Goal: Register for event/course

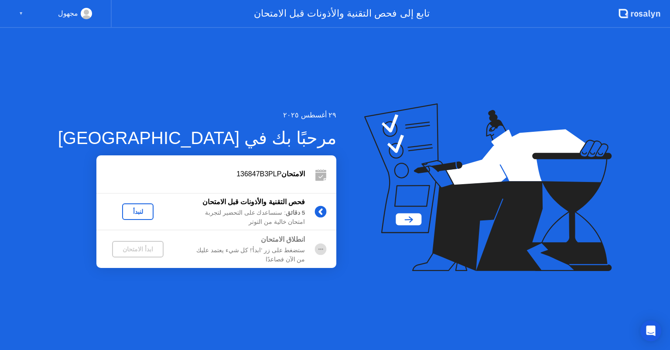
click at [126, 215] on div "لنبدأ" at bounding box center [138, 211] width 24 height 7
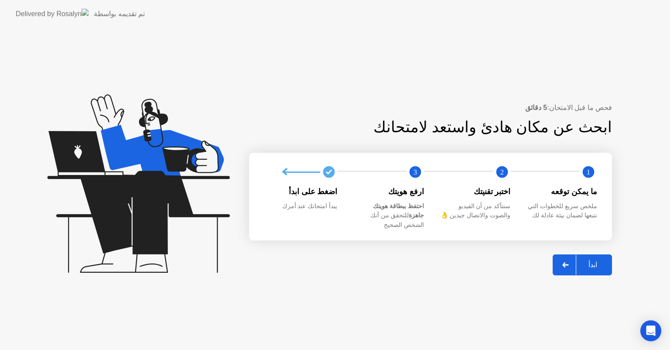
click at [600, 260] on div "ابدأ" at bounding box center [592, 264] width 33 height 8
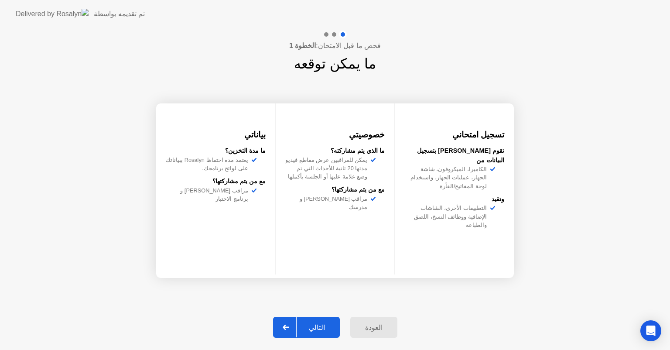
click at [330, 323] on div "التالي" at bounding box center [317, 327] width 41 height 8
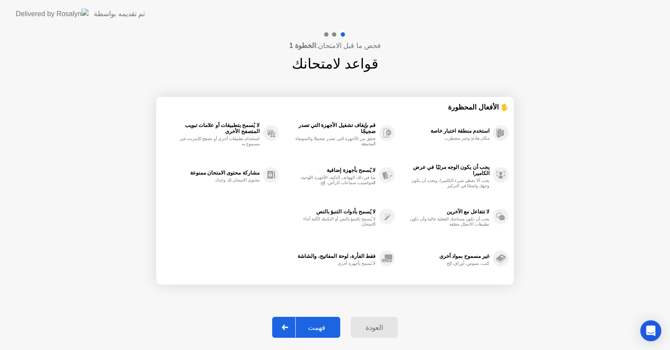
click at [323, 323] on div "فهمت" at bounding box center [317, 327] width 42 height 8
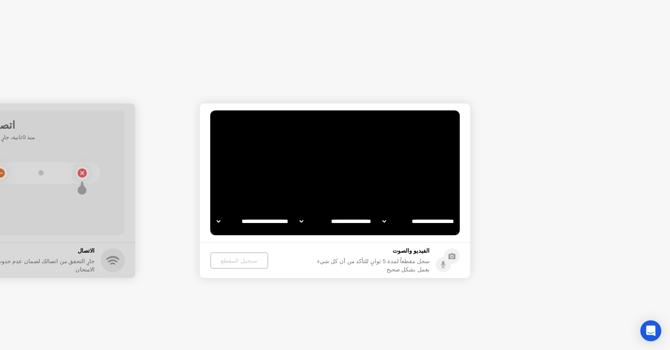
select select "**********"
select select "*******"
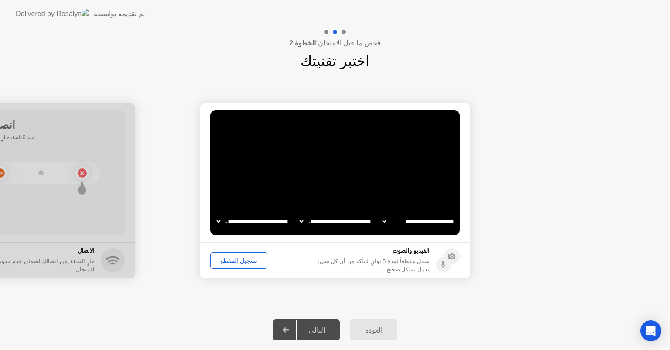
click at [231, 258] on div "تسجيل المقطع" at bounding box center [238, 260] width 51 height 7
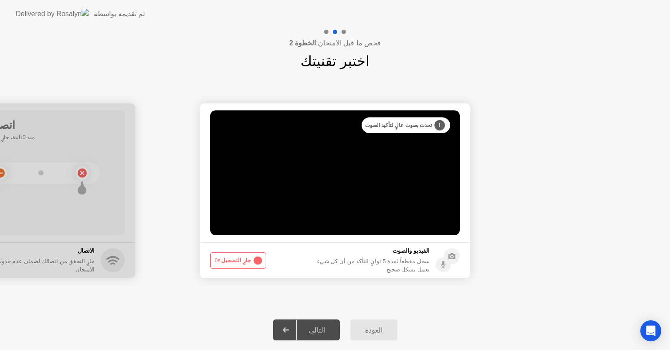
click at [323, 328] on div "التالي" at bounding box center [317, 330] width 41 height 8
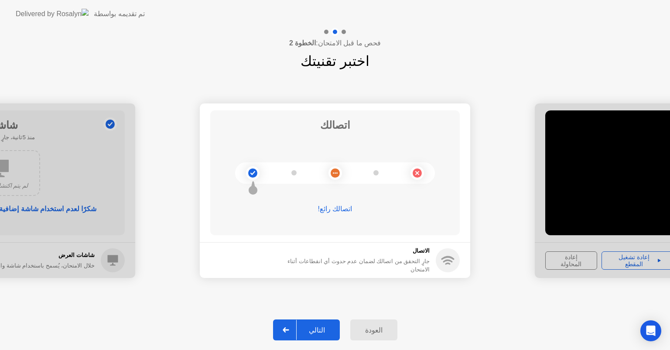
click at [313, 332] on div "التالي" at bounding box center [317, 330] width 41 height 8
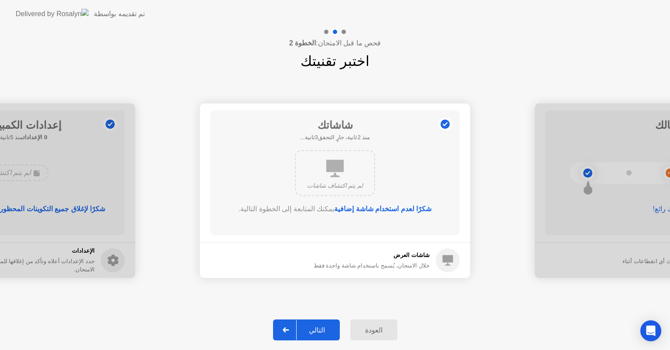
click at [313, 332] on div "التالي" at bounding box center [317, 330] width 41 height 8
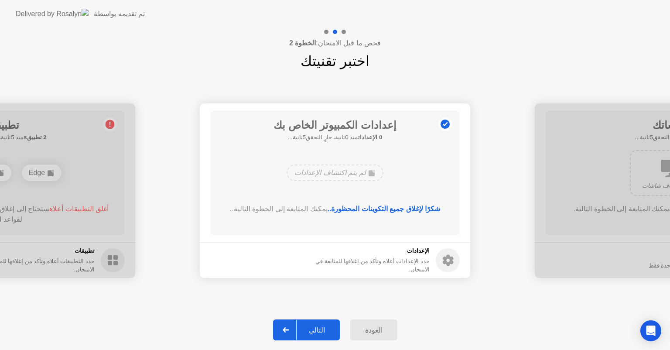
click at [313, 332] on div "التالي" at bounding box center [317, 330] width 41 height 8
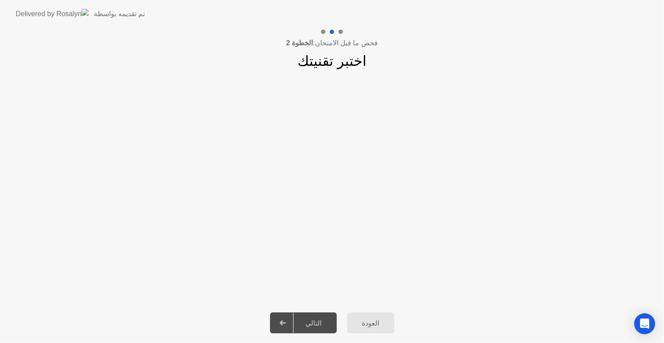
click at [322, 321] on div "التالي" at bounding box center [314, 323] width 41 height 8
click at [317, 319] on div "التالي" at bounding box center [314, 323] width 41 height 8
click at [374, 323] on div "العودة" at bounding box center [371, 323] width 42 height 8
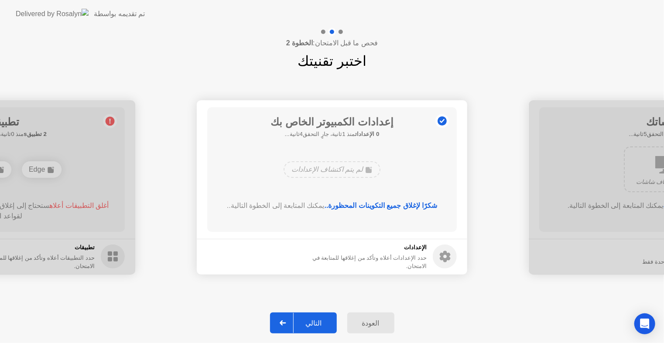
click at [326, 323] on div "التالي" at bounding box center [314, 323] width 41 height 8
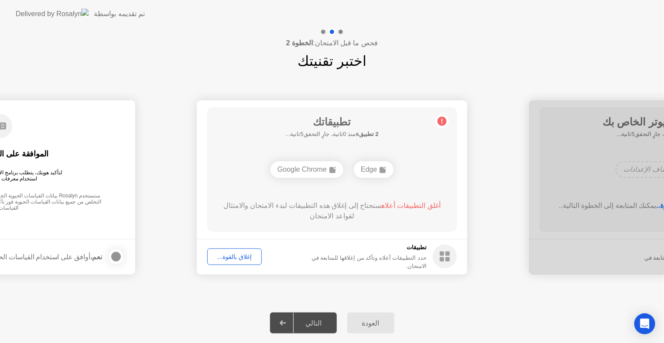
click at [239, 260] on div "إغلاق بالقوة..." at bounding box center [234, 256] width 48 height 7
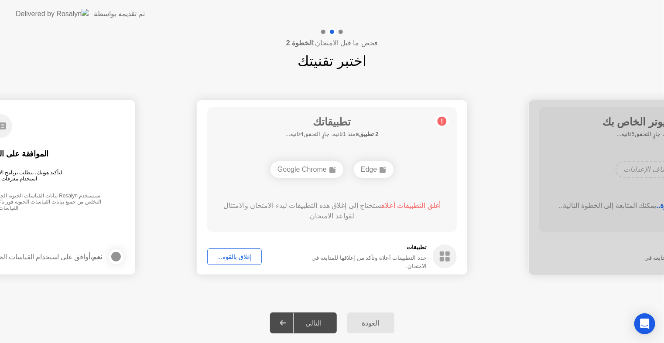
click at [318, 324] on div "التالي" at bounding box center [314, 323] width 41 height 8
click at [220, 257] on div "إغلاق بالقوة..." at bounding box center [234, 256] width 48 height 7
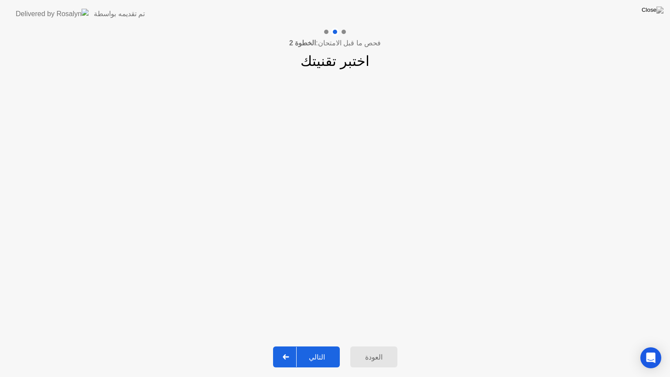
click at [321, 349] on div "التالي" at bounding box center [317, 357] width 41 height 8
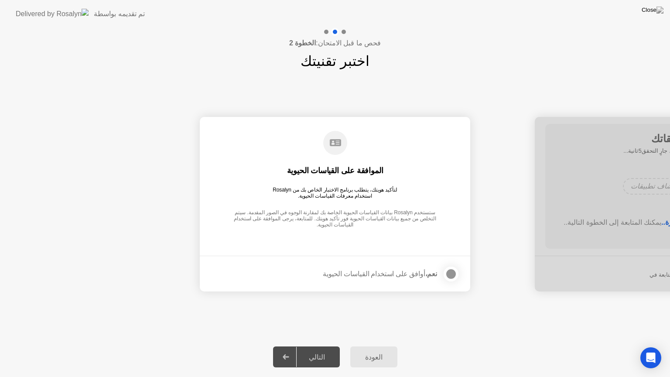
click at [321, 349] on div "التالي" at bounding box center [317, 357] width 41 height 8
click at [450, 275] on div at bounding box center [451, 274] width 10 height 10
click at [312, 349] on div "التالي" at bounding box center [317, 357] width 41 height 8
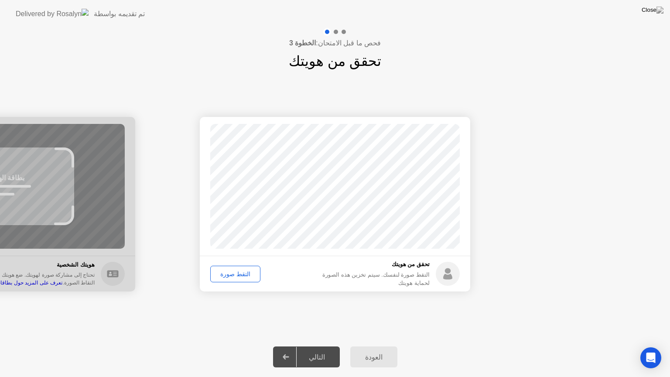
click at [239, 274] on div "التقط صورة" at bounding box center [235, 273] width 44 height 7
click at [314, 349] on div "التالي" at bounding box center [317, 357] width 41 height 8
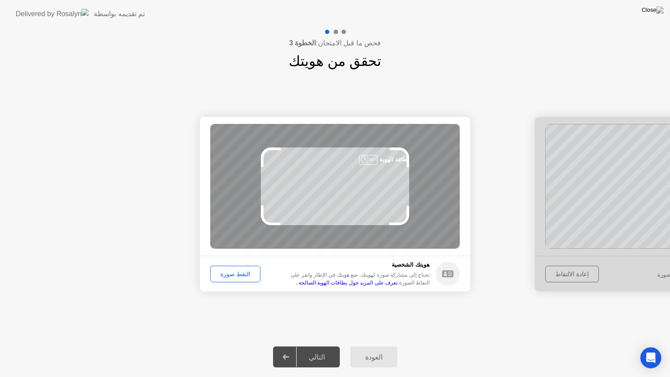
click at [244, 275] on div "التقط صورة" at bounding box center [235, 273] width 44 height 7
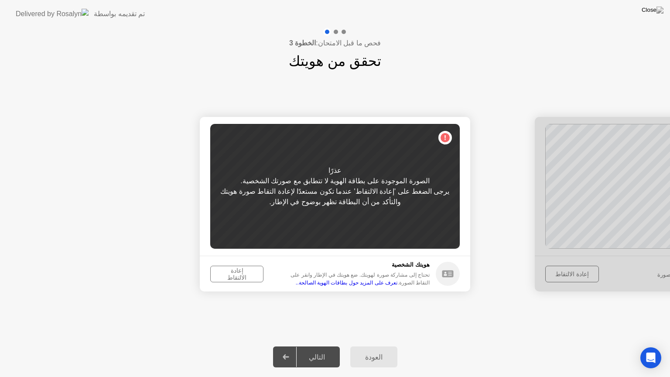
click at [244, 275] on div "إعادة الالتقاط" at bounding box center [236, 274] width 47 height 14
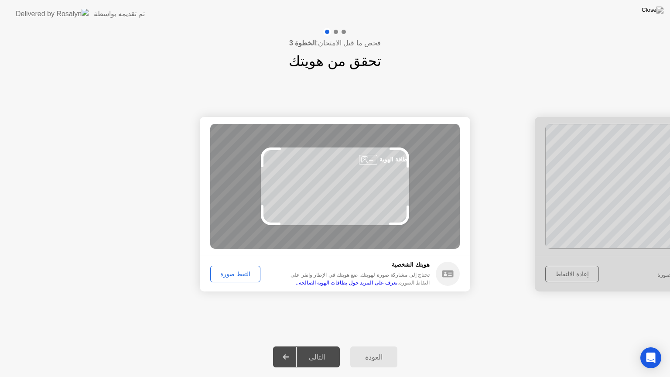
click at [244, 275] on div "التقط صورة" at bounding box center [235, 273] width 44 height 7
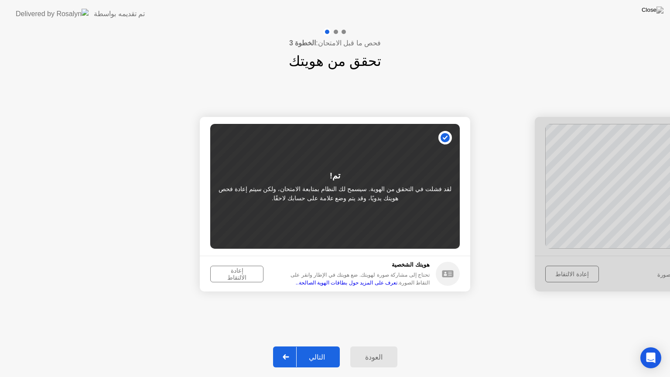
click at [325, 349] on div "التالي" at bounding box center [317, 357] width 41 height 8
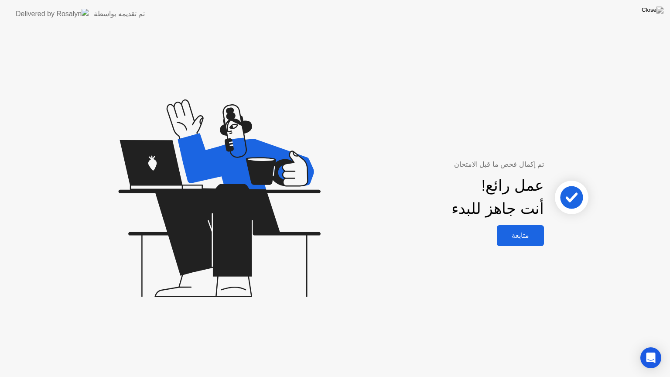
click at [529, 239] on div "متابعة" at bounding box center [520, 235] width 42 height 8
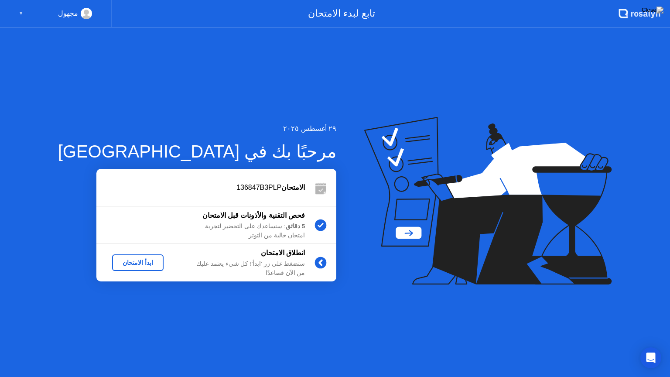
click at [117, 263] on div "ابدأ الامتحان" at bounding box center [138, 262] width 44 height 7
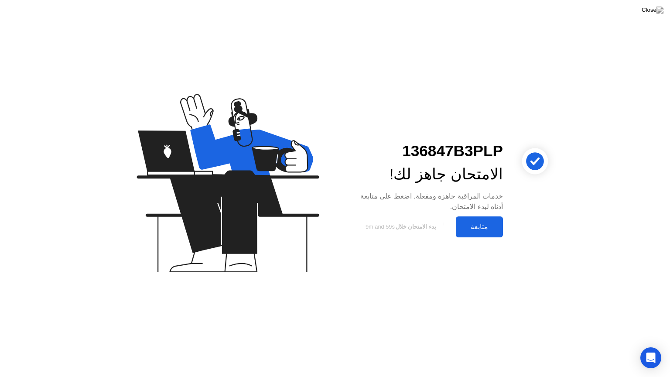
click at [484, 229] on div "متابعة" at bounding box center [479, 226] width 42 height 8
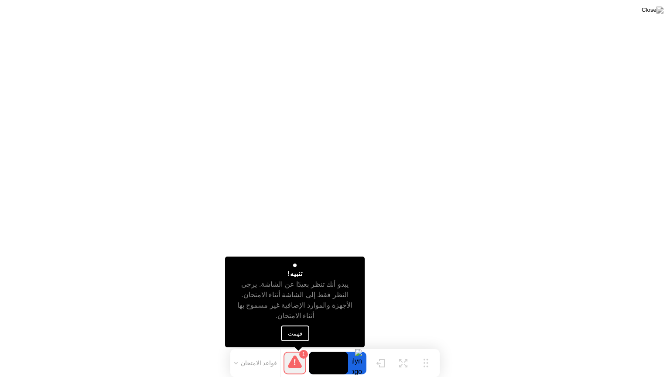
click at [299, 328] on button "فهمت" at bounding box center [295, 333] width 28 height 16
